Goal: Submit feedback/report problem

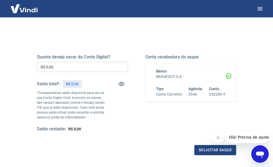
scroll to position [83, 0]
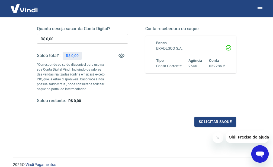
click at [262, 148] on div "Abrir janela de mensagens" at bounding box center [260, 154] width 16 height 16
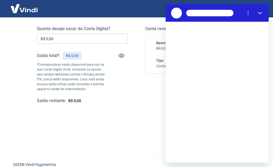
scroll to position [0, 0]
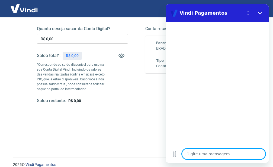
type textarea "o"
type textarea "x"
type textarea "ol"
type textarea "x"
type textarea "ola"
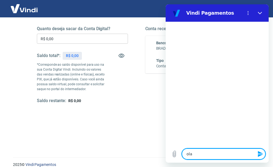
type textarea "x"
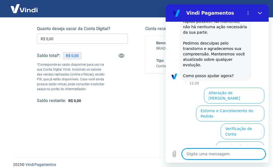
scroll to position [108, 0]
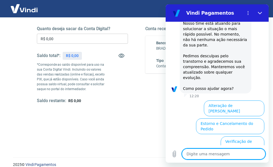
click at [236, 154] on button "Antecipação de Valores" at bounding box center [240, 162] width 49 height 16
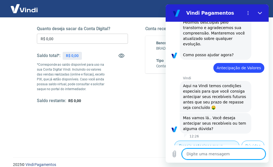
scroll to position [129, 0]
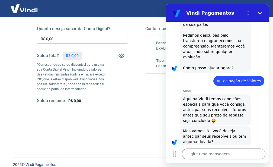
click at [247, 154] on button "Dúvidas" at bounding box center [253, 159] width 23 height 10
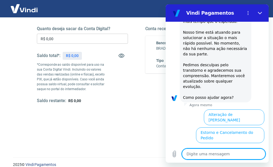
scroll to position [363, 0]
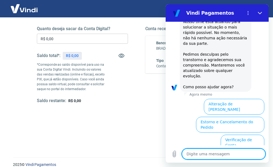
click at [236, 153] on button "Antecipação de Valores" at bounding box center [240, 161] width 49 height 16
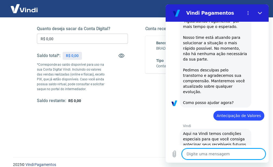
scroll to position [350, 0]
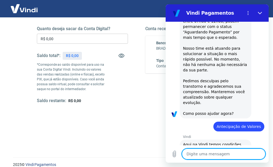
scroll to position [338, 0]
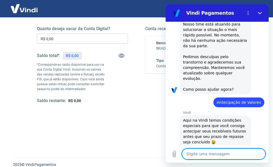
type textarea "x"
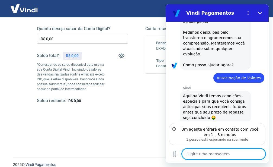
scroll to position [385, 0]
type textarea "q"
type textarea "x"
type textarea "qu"
type textarea "x"
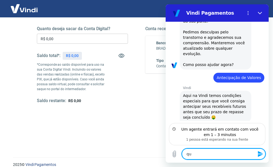
type textarea "que"
type textarea "x"
type textarea "quer"
type textarea "x"
type textarea "quero"
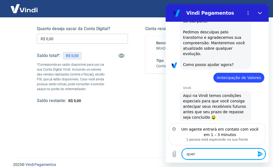
type textarea "x"
type textarea "quero"
type textarea "x"
type textarea "quero s"
type textarea "x"
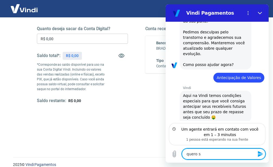
type textarea "quero sa"
type textarea "x"
type textarea "quero sab"
type textarea "x"
type textarea "quero sabe"
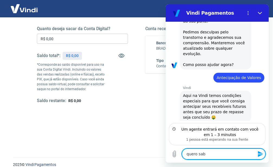
type textarea "x"
type textarea "quero saber"
type textarea "x"
type textarea "quero saber"
type textarea "x"
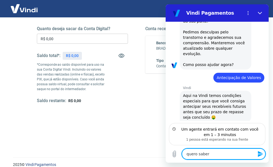
type textarea "quero saber s"
type textarea "x"
type textarea "quero saber so"
type textarea "x"
type textarea "quero saber sob"
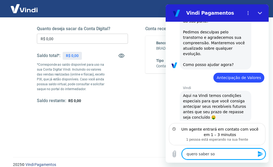
type textarea "x"
type textarea "quero saber sobr"
type textarea "x"
type textarea "quero saber sobre"
type textarea "x"
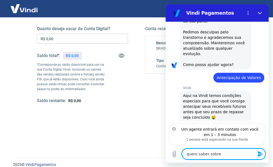
type textarea "quero saber sobre"
type textarea "x"
type textarea "quero saber sobre o"
type textarea "x"
type textarea "quero saber sobre o"
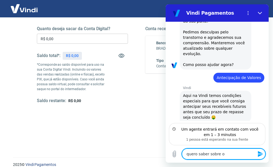
type textarea "x"
type textarea "quero saber sobre o a"
type textarea "x"
type textarea "quero saber sobre o at"
type textarea "x"
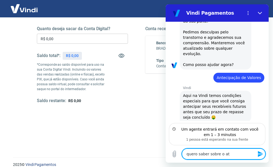
type textarea "quero saber sobre o ate"
type textarea "x"
type textarea "quero saber sobre o aten"
type textarea "x"
type textarea "quero saber sobre o atend"
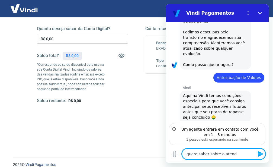
type textarea "x"
type textarea "quero saber sobre o atendi"
type textarea "x"
type textarea "quero saber sobre o atendim"
type textarea "x"
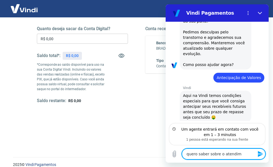
type textarea "quero saber sobre o atendime"
type textarea "x"
type textarea "quero saber sobre o atendimen"
type textarea "x"
type textarea "quero saber sobre o atendiment"
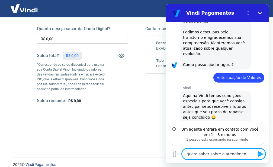
type textarea "x"
type textarea "quero saber sobre o atendimento"
type textarea "x"
type textarea "quero saber sobre o atendimento"
type textarea "x"
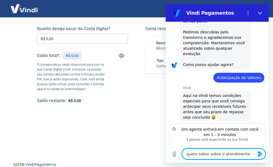
paste textarea "17558758893519"
type textarea "quero saber sobre o atendimento 17558758893519"
type textarea "x"
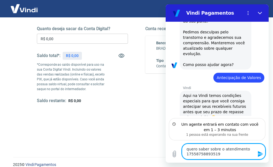
drag, startPoint x: 218, startPoint y: 153, endPoint x: 181, endPoint y: 154, distance: 37.2
click at [182, 154] on textarea "quero saber sobre o atendimento 17558758893519" at bounding box center [224, 152] width 84 height 16
type textarea "quero saber sobre o atendimento"
type textarea "x"
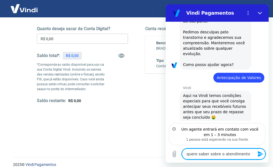
type textarea "quero saber sobre o atendimento"
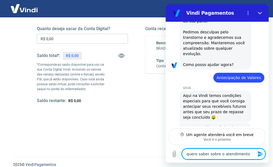
scroll to position [380, 0]
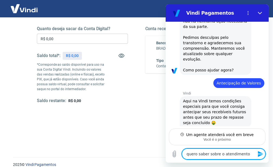
type textarea "x"
type textarea "quero saber sobre o atendimento"
type textarea "x"
paste textarea "#1675318 f"
type textarea "quero saber sobre o atendimento #1675318 f"
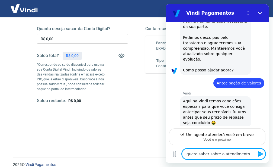
type textarea "x"
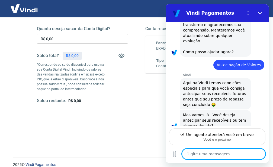
scroll to position [398, 0]
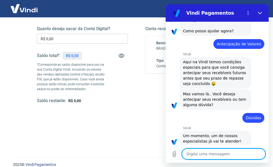
type textarea "x"
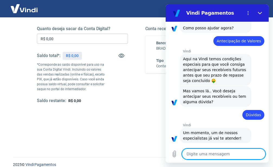
scroll to position [422, 0]
type textarea "l"
type textarea "x"
type textarea "la"
type textarea "x"
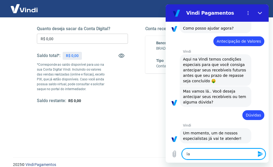
type textarea "lar"
type textarea "x"
type textarea "lari"
type textarea "x"
type textarea "laris"
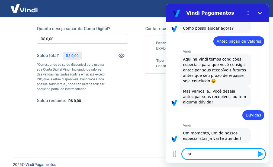
type textarea "x"
type textarea "lariss"
type textarea "x"
type textarea "larissa"
type textarea "x"
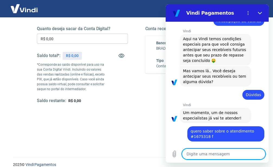
scroll to position [442, 0]
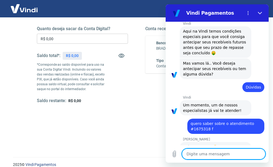
type textarea "x"
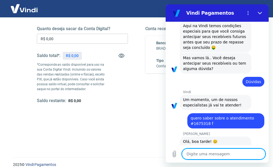
scroll to position [455, 0]
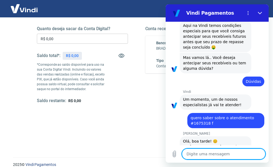
type textarea "o"
type textarea "x"
type textarea "ok"
type textarea "x"
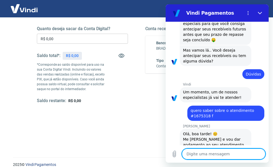
type textarea "x"
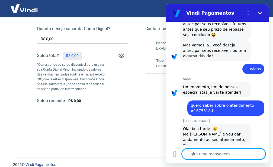
scroll to position [468, 0]
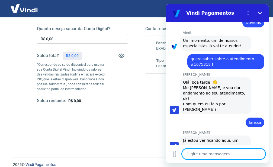
type textarea "x"
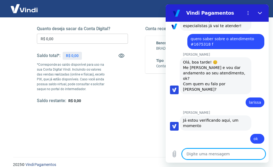
scroll to position [535, 0]
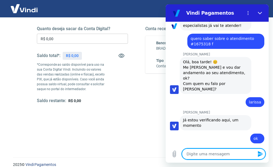
type textarea "n"
type textarea "x"
type textarea "no"
type textarea "x"
type textarea "nos"
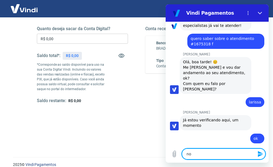
type textarea "x"
type textarea "noss"
type textarea "x"
type textarea "nossa"
type textarea "x"
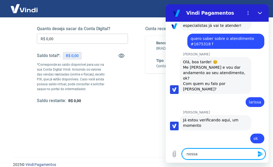
type textarea "nossa"
type textarea "x"
type textarea "nossa p"
type textarea "x"
type textarea "nossa pf"
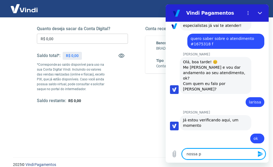
type textarea "x"
type textarea "nossa pfv"
type textarea "x"
type textarea "nossa pfvo"
type textarea "x"
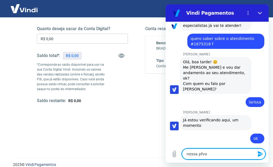
type textarea "nossa pfvor"
type textarea "x"
type textarea "nossa pfvor"
type textarea "x"
type textarea "nossa pfvor p"
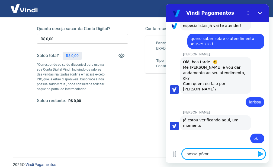
type textarea "x"
type textarea "nossa pfvor pe"
type textarea "x"
type textarea "nossa pfvor ped"
type textarea "x"
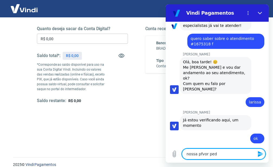
type textarea "nossa pfvor pede"
type textarea "x"
type textarea "nossa pfvor pede"
type textarea "x"
type textarea "nossa pfvor pede p"
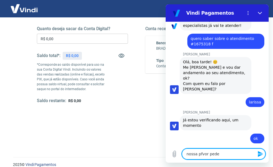
type textarea "x"
type textarea "nossa pfvor pede pr"
type textarea "x"
type textarea "nossa pfvor pede pri"
type textarea "x"
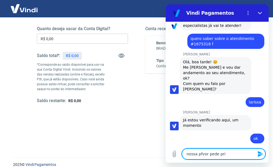
type textarea "nossa pfvor pede prio"
type textarea "x"
type textarea "nossa pfvor pede prior"
type textarea "x"
type textarea "nossa pfvor pede priori"
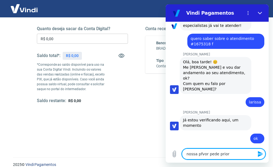
type textarea "x"
type textarea "nossa pfvor pede priorid"
type textarea "x"
type textarea "nossa pfvor pede priorida"
type textarea "x"
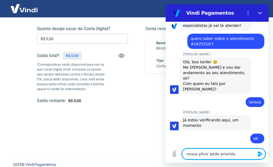
type textarea "nossa pfvor pede prioridad"
type textarea "x"
type textarea "nossa pfvor pede prioridade"
type textarea "x"
type textarea "nossa pfvor pede prioridade"
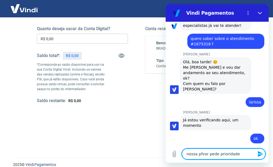
type textarea "x"
type textarea "nossa pfvor pede prioridade e"
type textarea "x"
type textarea "nossa pfvor pede prioridade eu"
type textarea "x"
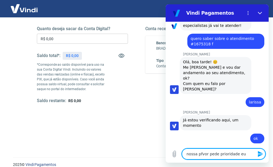
type textarea "nossa pfvor pede prioridade eu"
type textarea "x"
type textarea "nossa pfvor pede prioridade eu p"
type textarea "x"
type textarea "nossa pfvor pede prioridade eu pr"
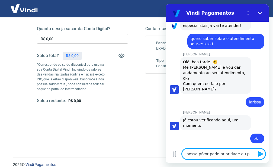
type textarea "x"
type textarea "nossa pfvor pede prioridade eu prc"
type textarea "x"
type textarea "nossa pfvor pede prioridade eu pr"
type textarea "x"
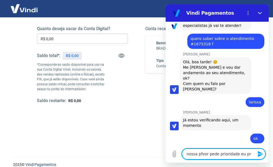
type textarea "nossa pfvor pede prioridade eu pre"
type textarea "x"
type textarea "nossa pfvor pede prioridade eu prec"
type textarea "x"
type textarea "nossa pfvor pede prioridade eu preci"
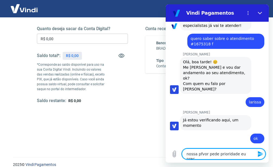
type textarea "x"
type textarea "nossa pfvor pede prioridade eu precis"
type textarea "x"
type textarea "nossa pfvor pede prioridade eu precis"
type textarea "x"
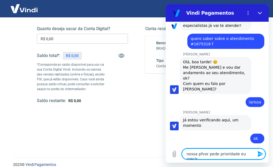
type textarea "nossa pfvor pede prioridade eu precis"
type textarea "x"
type textarea "nossa pfvor pede prioridade eu preciso"
type textarea "x"
type textarea "nossa pfvor pede prioridade eu preciso"
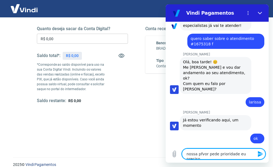
type textarea "x"
type textarea "nossa pfvor pede prioridade eu preciso d"
type textarea "x"
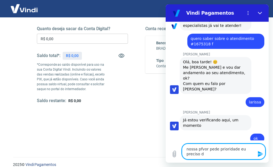
type textarea "nossa pfvor pede prioridade eu preciso de"
type textarea "x"
type textarea "nossa pfvor pede prioridade eu preciso des"
type textarea "x"
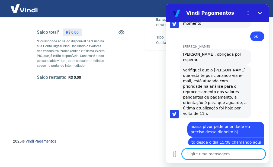
scroll to position [624, 0]
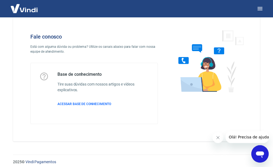
scroll to position [17, 0]
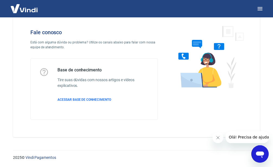
click at [257, 150] on icon "Abrir janela de mensagens" at bounding box center [260, 154] width 10 height 10
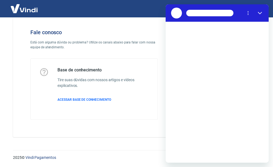
scroll to position [0, 0]
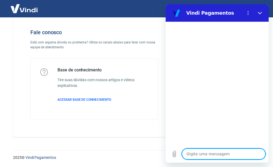
click at [192, 154] on textarea at bounding box center [224, 153] width 84 height 11
type textarea "o"
type textarea "x"
type textarea "ol"
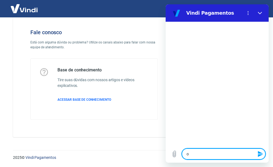
type textarea "x"
type textarea "ola"
type textarea "x"
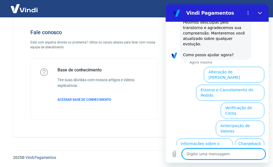
scroll to position [142, 0]
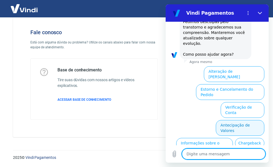
click at [239, 120] on button "Antecipação de Valores" at bounding box center [240, 128] width 49 height 16
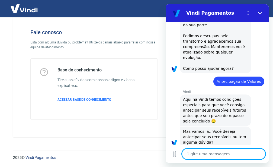
scroll to position [129, 0]
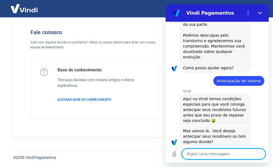
click at [251, 154] on button "Dúvidas" at bounding box center [253, 159] width 23 height 10
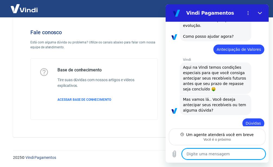
scroll to position [155, 0]
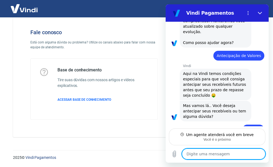
type textarea "x"
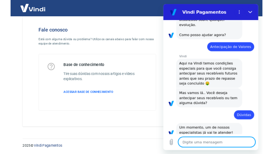
scroll to position [159, 0]
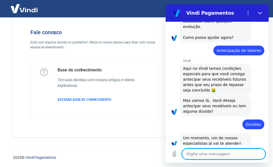
type textarea "o"
type textarea "x"
type textarea "oi"
type textarea "x"
type textarea "oi"
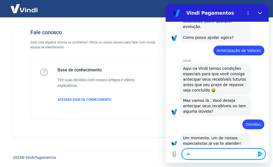
type textarea "x"
type textarea "oi q"
type textarea "x"
type textarea "oi qu"
type textarea "x"
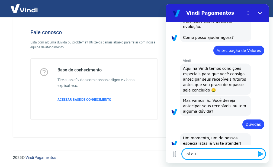
type textarea "oi que"
type textarea "x"
type textarea "oi quer"
type textarea "x"
type textarea "oi quero"
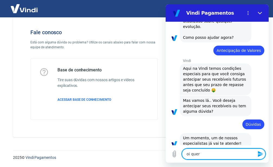
type textarea "x"
type textarea "oi quero"
type textarea "x"
type textarea "oi quero s"
type textarea "x"
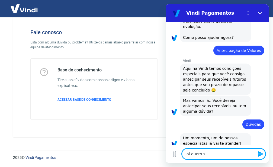
type textarea "oi quero sa"
type textarea "x"
type textarea "oi quero sab"
type textarea "x"
type textarea "oi quero sabe"
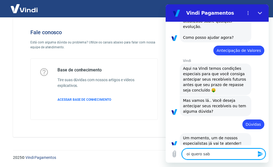
type textarea "x"
type textarea "oi quero saber"
type textarea "x"
type textarea "oi quero saber"
type textarea "x"
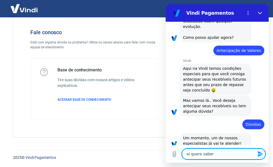
type textarea "oi quero saber r"
type textarea "x"
type textarea "oi quero saber re"
type textarea "x"
type textarea "oi quero saber rev"
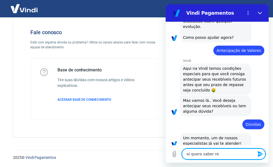
type textarea "x"
type textarea "oi quero saber rev"
type textarea "x"
type textarea "oi quero saber rev"
type textarea "x"
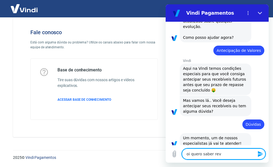
type textarea "oi quero saber re"
type textarea "x"
type textarea "oi quero saber ref"
type textarea "x"
type textarea "oi quero saber ref"
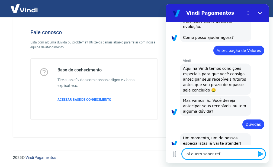
type textarea "x"
type textarea "oi quero saber ref a"
type textarea "x"
type textarea "oi quero saber ref ao"
type textarea "x"
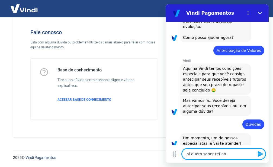
type textarea "oi quero saber ref aon"
type textarea "x"
type textarea "oi quero saber ref ao"
type textarea "x"
type textarea "oi quero saber ref ao"
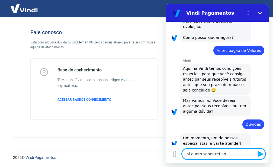
type textarea "x"
type textarea "oi quero saber ref ao a"
type textarea "x"
type textarea "oi quero saber ref ao at"
type textarea "x"
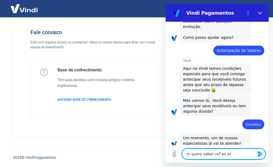
type textarea "oi quero saber ref ao ate"
type textarea "x"
type textarea "oi quero saber ref ao [GEOGRAPHIC_DATA]"
type textarea "x"
type textarea "oi quero saber ref ao atend"
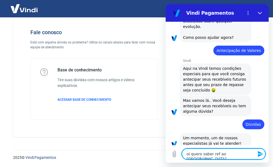
type textarea "x"
type textarea "oi quero saber ref ao atendi"
type textarea "x"
type textarea "oi quero saber ref ao atendim"
type textarea "x"
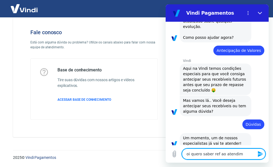
type textarea "oi quero saber ref ao atendime"
type textarea "x"
type textarea "oi quero saber ref ao atendimem"
type textarea "x"
type textarea "oi quero saber ref ao atendimemn"
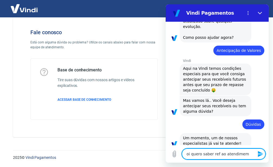
type textarea "x"
type textarea "oi quero saber ref ao atendimemnt"
type textarea "x"
type textarea "oi quero saber ref ao atendimemnto"
type textarea "x"
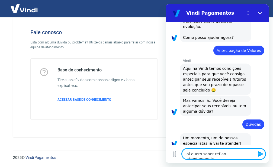
type textarea "oi quero saber ref ao atendimemnto"
type textarea "x"
type textarea "oi quero saber ref ao atendimento"
type textarea "x"
type textarea "oi quero saber ref ao atendimento"
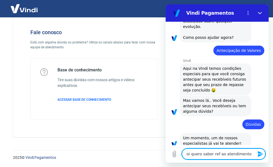
type textarea "x"
paste textarea "t #1675318"
type textarea "oi quero saber ref ao atendimento t #1675318"
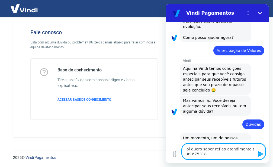
type textarea "x"
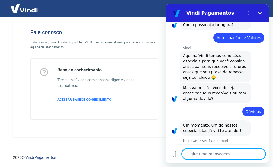
type textarea "x"
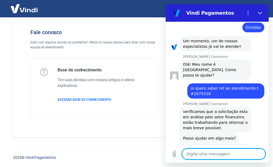
scroll to position [301, 0]
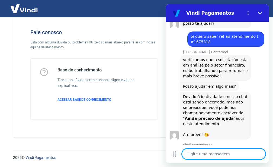
type textarea "x"
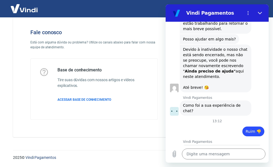
scroll to position [0, 43]
type input "PESSIMO PQ ESTOU DESDE O DIA 15/08 TENTANDO RESOLVER"
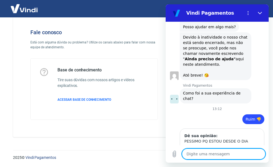
scroll to position [367, 0]
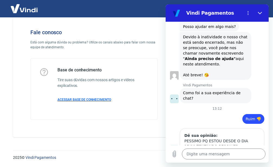
click at [71, 100] on span "ACESSAR BASE DE CONHECIMENTO" at bounding box center [85, 100] width 54 height 4
type textarea "x"
